Goal: Use online tool/utility: Utilize a website feature to perform a specific function

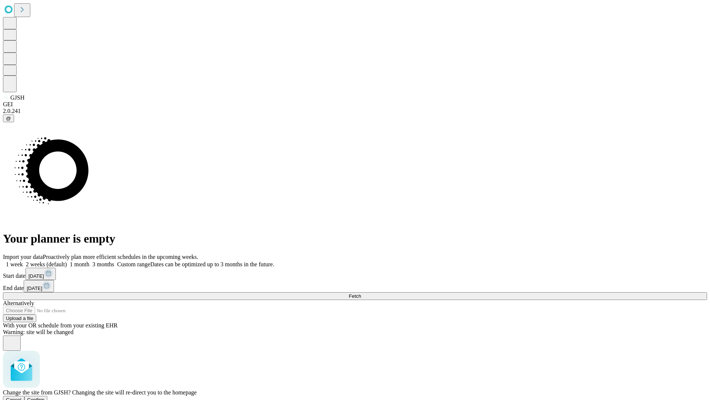
click at [45, 397] on span "Confirm" at bounding box center [35, 400] width 17 height 6
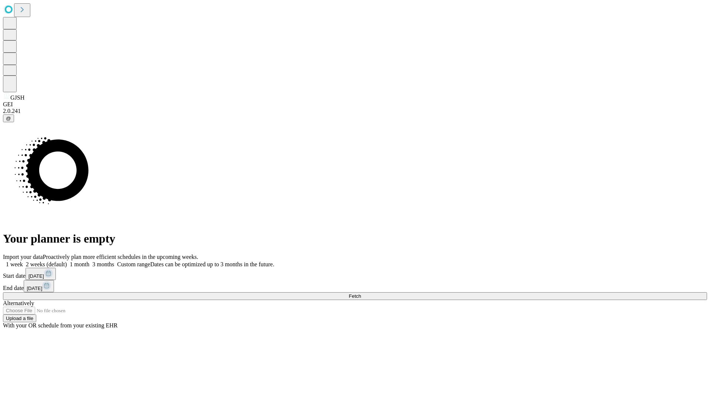
click at [90, 261] on label "1 month" at bounding box center [78, 264] width 23 height 6
click at [361, 293] on span "Fetch" at bounding box center [355, 296] width 12 height 6
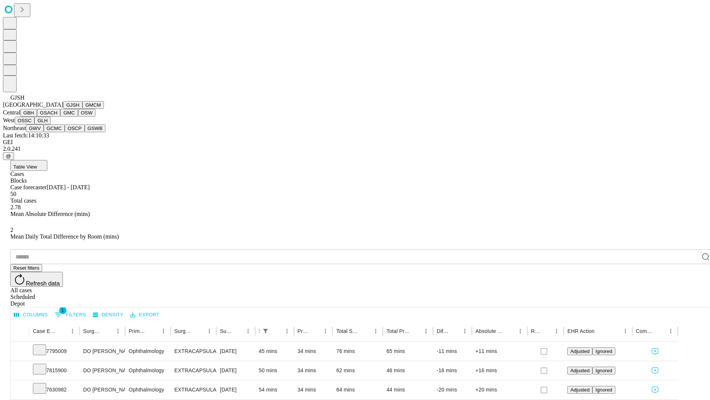
click at [83, 109] on button "GMCM" at bounding box center [93, 105] width 21 height 8
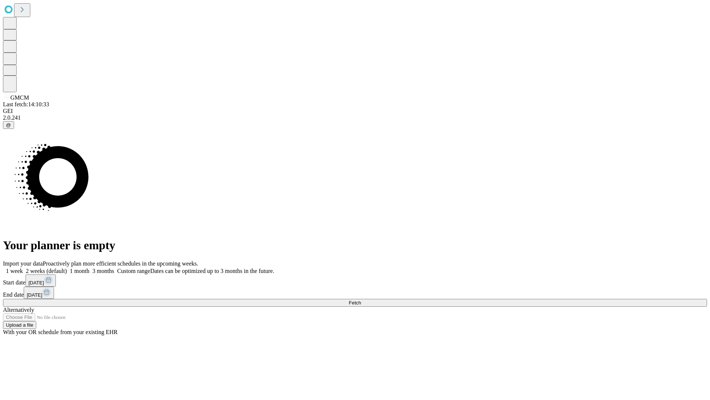
click at [361, 300] on span "Fetch" at bounding box center [355, 303] width 12 height 6
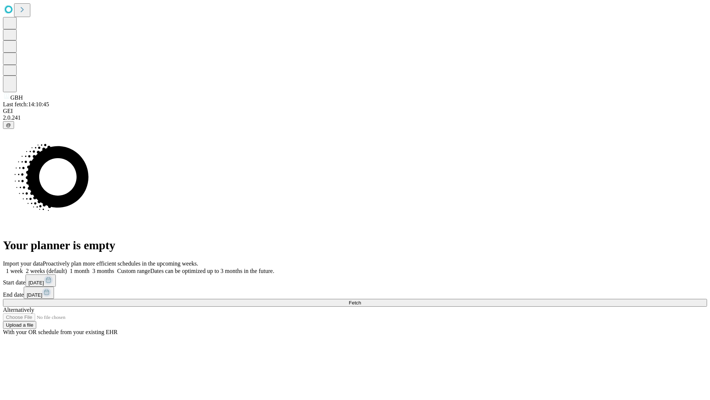
click at [90, 268] on label "1 month" at bounding box center [78, 271] width 23 height 6
click at [361, 300] on span "Fetch" at bounding box center [355, 303] width 12 height 6
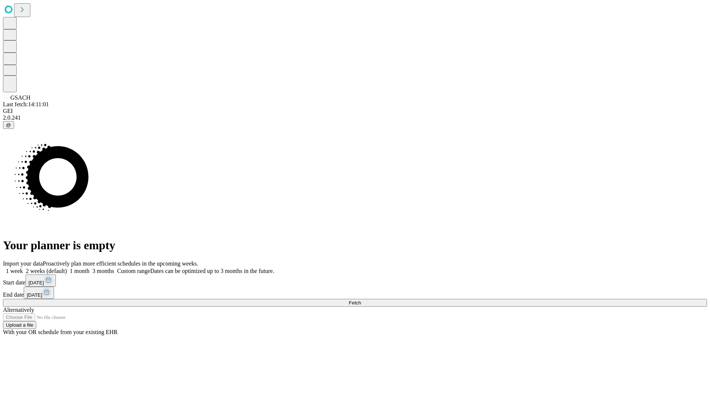
click at [90, 268] on label "1 month" at bounding box center [78, 271] width 23 height 6
click at [361, 300] on span "Fetch" at bounding box center [355, 303] width 12 height 6
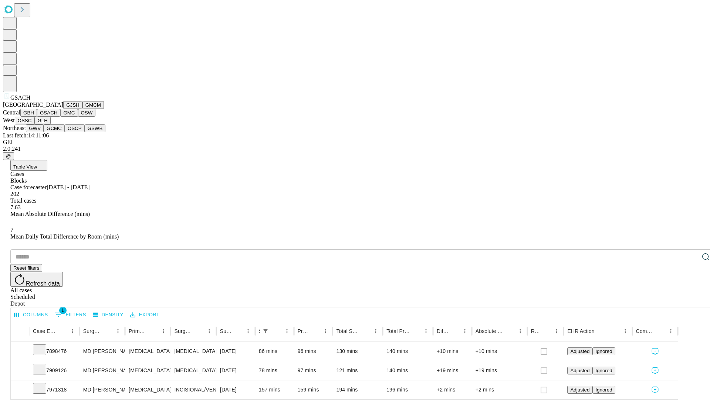
click at [60, 117] on button "GMC" at bounding box center [68, 113] width 17 height 8
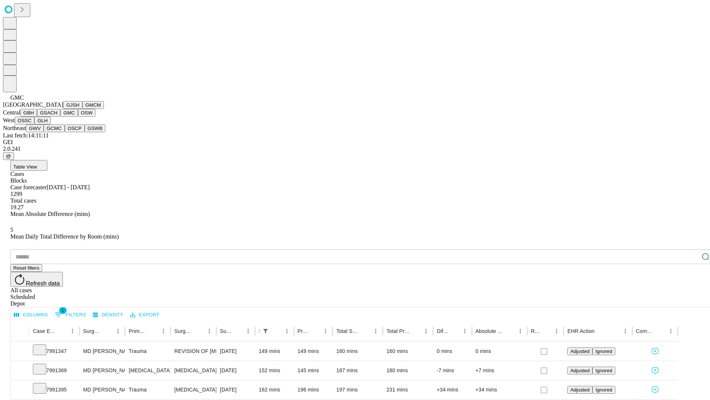
click at [78, 117] on button "OSW" at bounding box center [87, 113] width 18 height 8
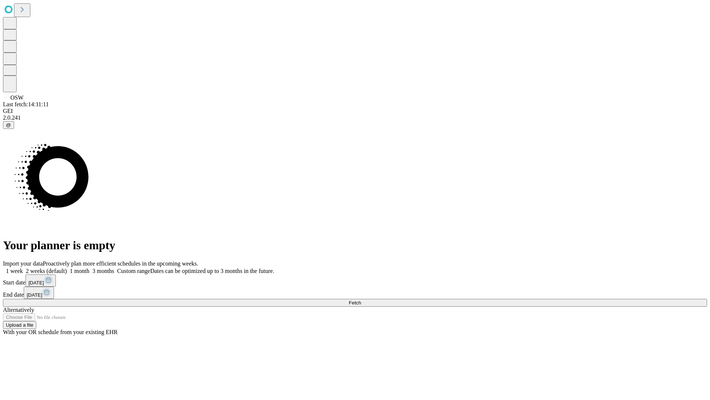
click at [90, 268] on label "1 month" at bounding box center [78, 271] width 23 height 6
click at [361, 300] on span "Fetch" at bounding box center [355, 303] width 12 height 6
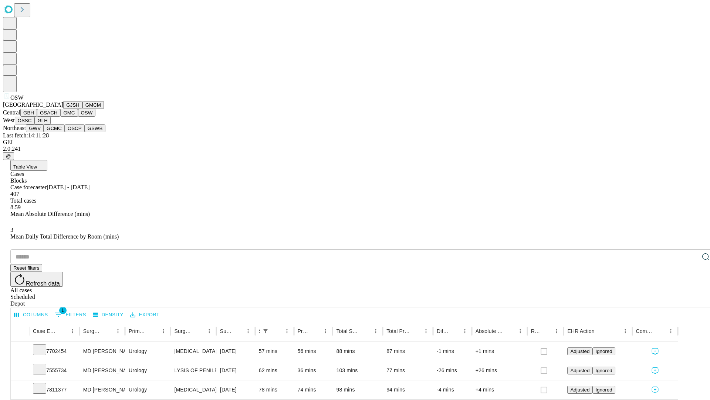
click at [35, 124] on button "OSSC" at bounding box center [25, 121] width 20 height 8
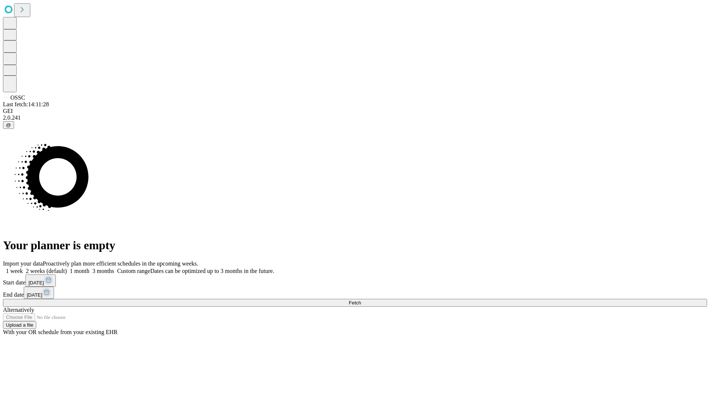
click at [90, 268] on label "1 month" at bounding box center [78, 271] width 23 height 6
click at [361, 300] on span "Fetch" at bounding box center [355, 303] width 12 height 6
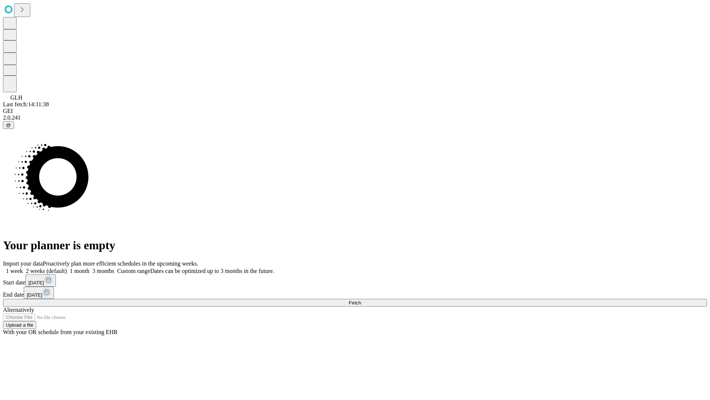
click at [90, 268] on label "1 month" at bounding box center [78, 271] width 23 height 6
click at [361, 300] on span "Fetch" at bounding box center [355, 303] width 12 height 6
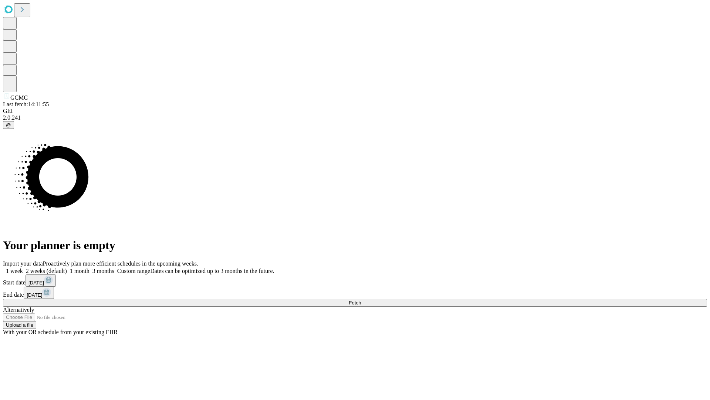
click at [90, 268] on label "1 month" at bounding box center [78, 271] width 23 height 6
click at [361, 300] on span "Fetch" at bounding box center [355, 303] width 12 height 6
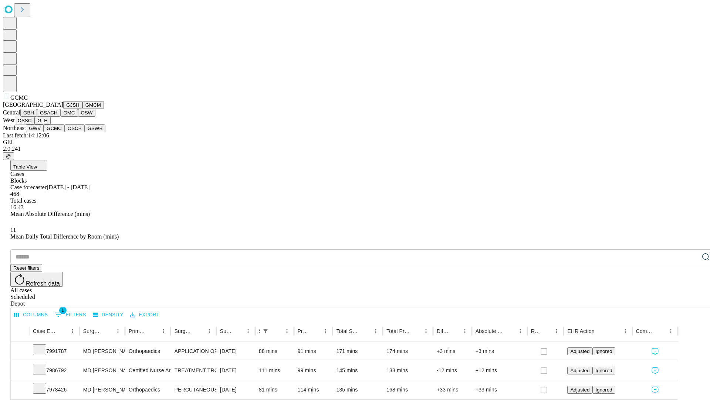
click at [65, 132] on button "OSCP" at bounding box center [75, 128] width 20 height 8
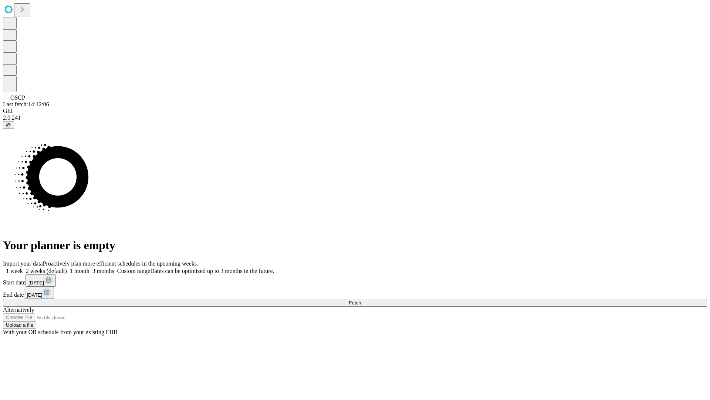
click at [361, 300] on span "Fetch" at bounding box center [355, 303] width 12 height 6
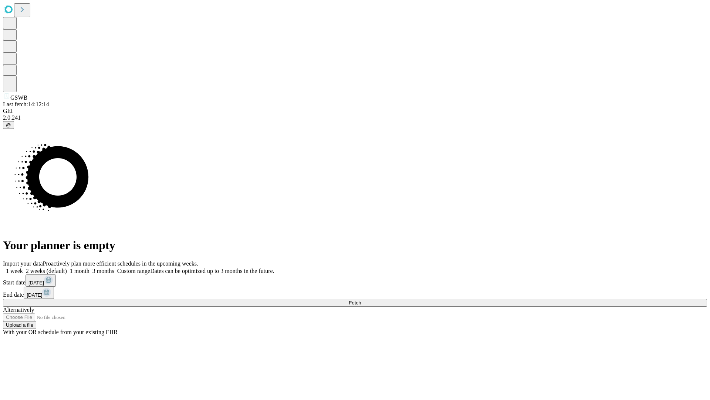
click at [90, 268] on label "1 month" at bounding box center [78, 271] width 23 height 6
click at [361, 300] on span "Fetch" at bounding box center [355, 303] width 12 height 6
